Goal: Information Seeking & Learning: Learn about a topic

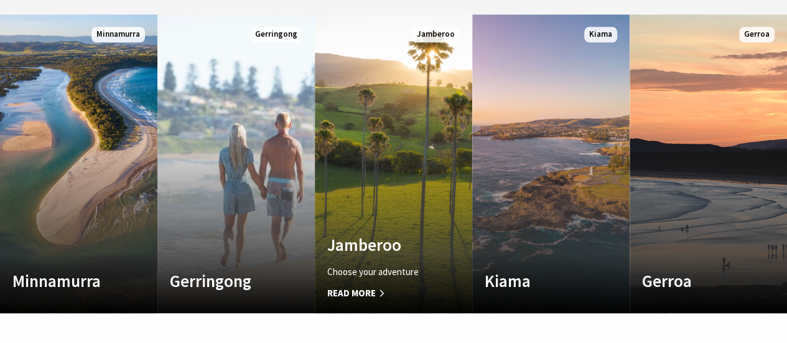
scroll to position [699, 0]
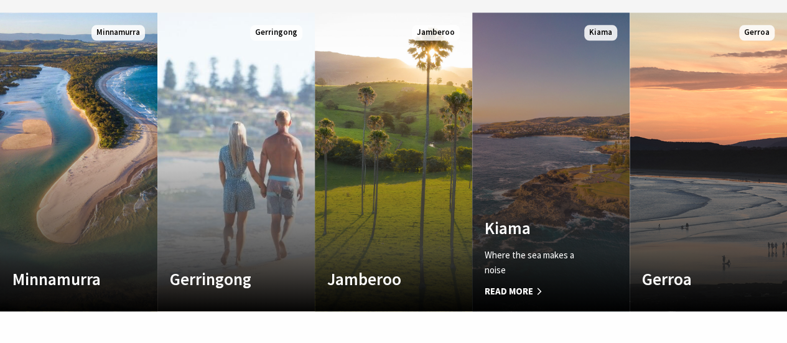
click at [553, 218] on h4 "Kiama" at bounding box center [539, 228] width 109 height 20
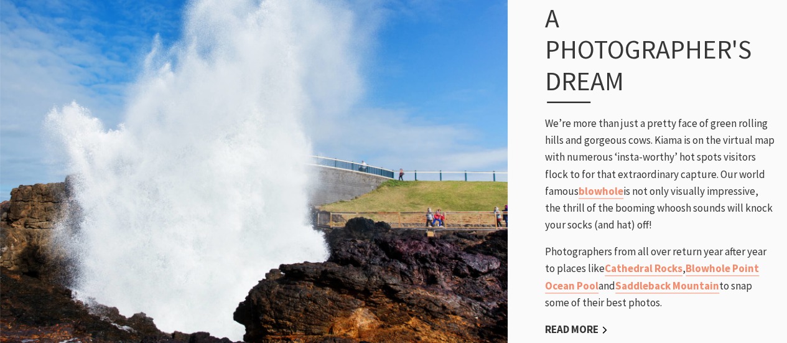
scroll to position [843, 0]
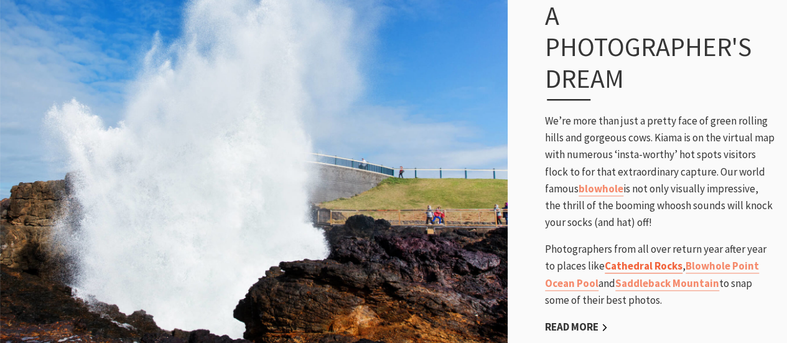
click at [617, 259] on link "Cathedral Rocks" at bounding box center [644, 266] width 78 height 14
click at [693, 259] on link "Blowhole Point Ocean Pool" at bounding box center [652, 274] width 214 height 31
click at [656, 276] on link "Saddleback Mountain" at bounding box center [667, 283] width 104 height 14
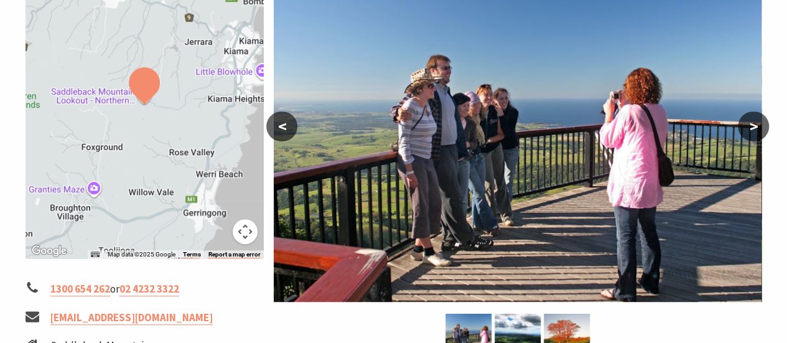
scroll to position [284, 0]
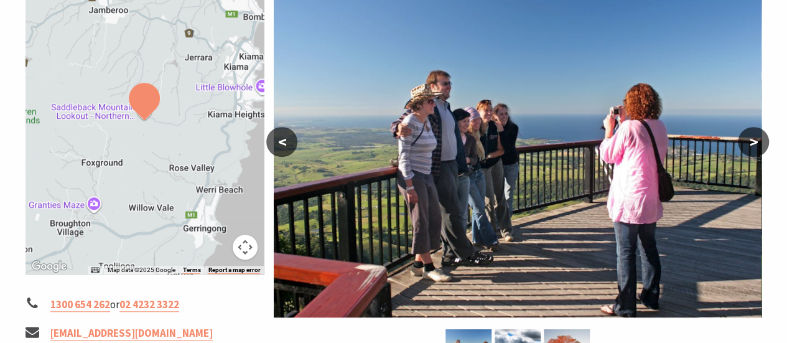
click at [754, 127] on button ">" at bounding box center [753, 142] width 31 height 30
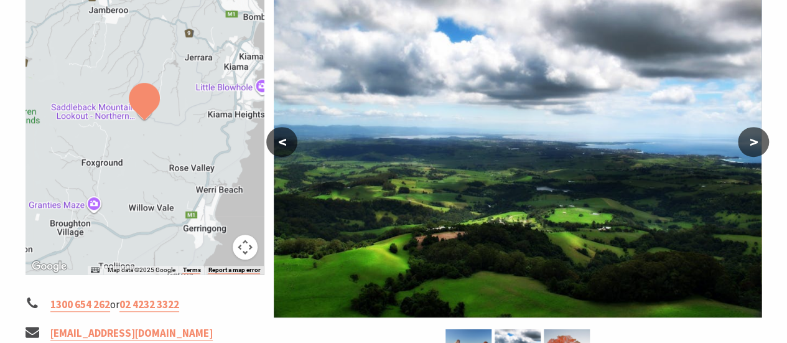
click at [754, 127] on button ">" at bounding box center [753, 142] width 31 height 30
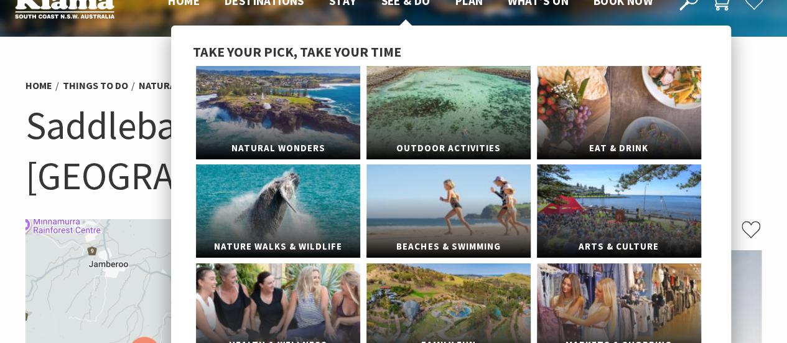
scroll to position [31, 0]
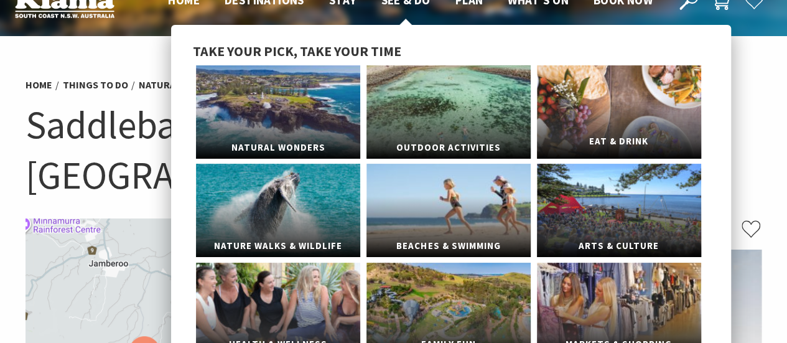
click at [580, 123] on link "Eat & Drink" at bounding box center [619, 111] width 164 height 93
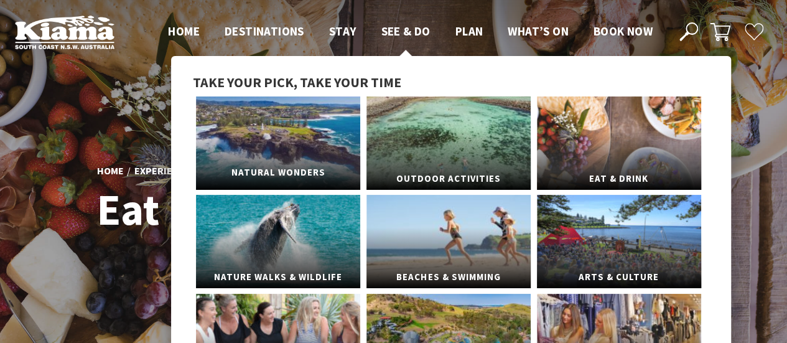
click at [350, 151] on link "Natural Wonders" at bounding box center [278, 142] width 164 height 93
